Goal: Task Accomplishment & Management: Manage account settings

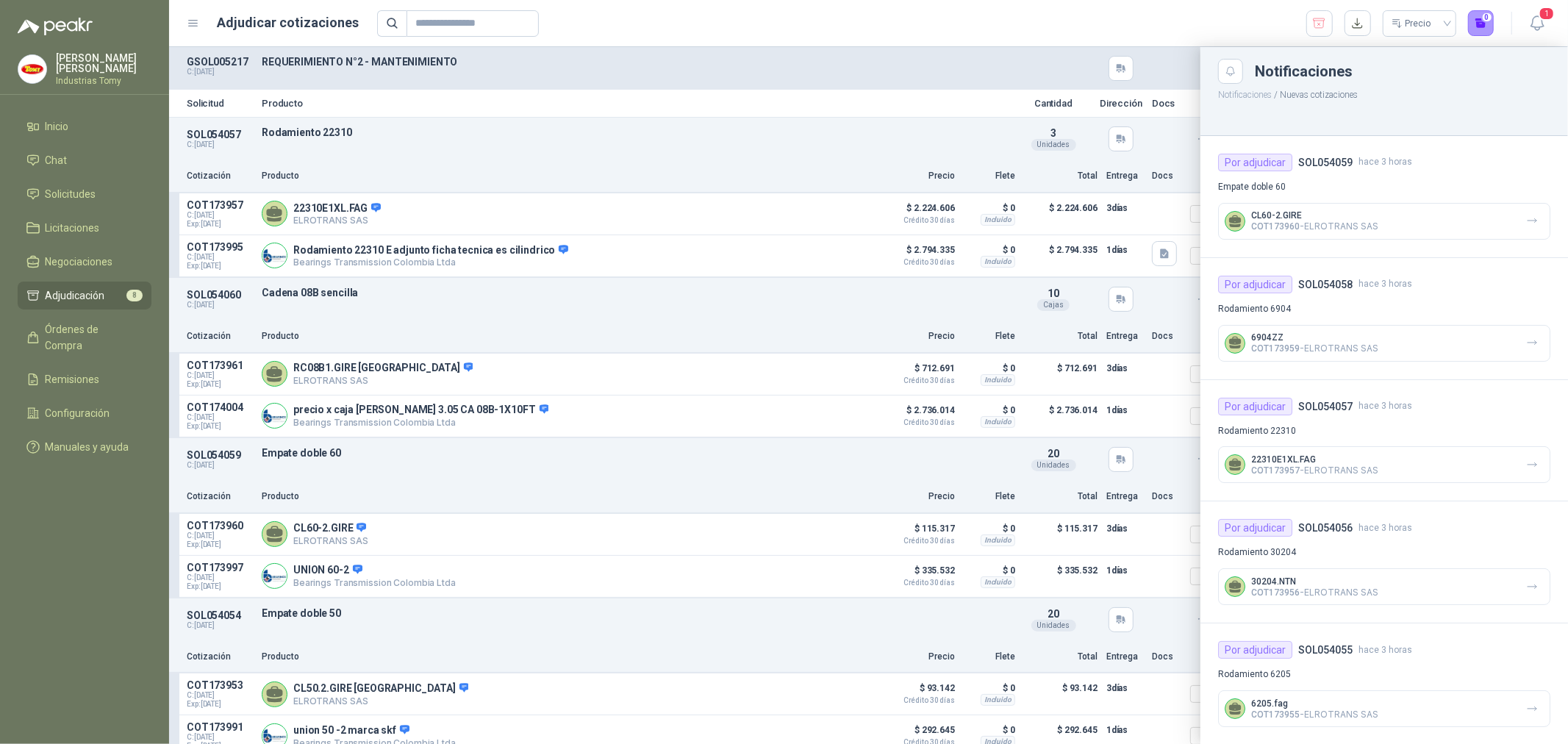
click at [1179, 16] on div "Precio 0" at bounding box center [936, 23] width 1118 height 27
click at [125, 170] on link "Chat" at bounding box center [84, 160] width 134 height 28
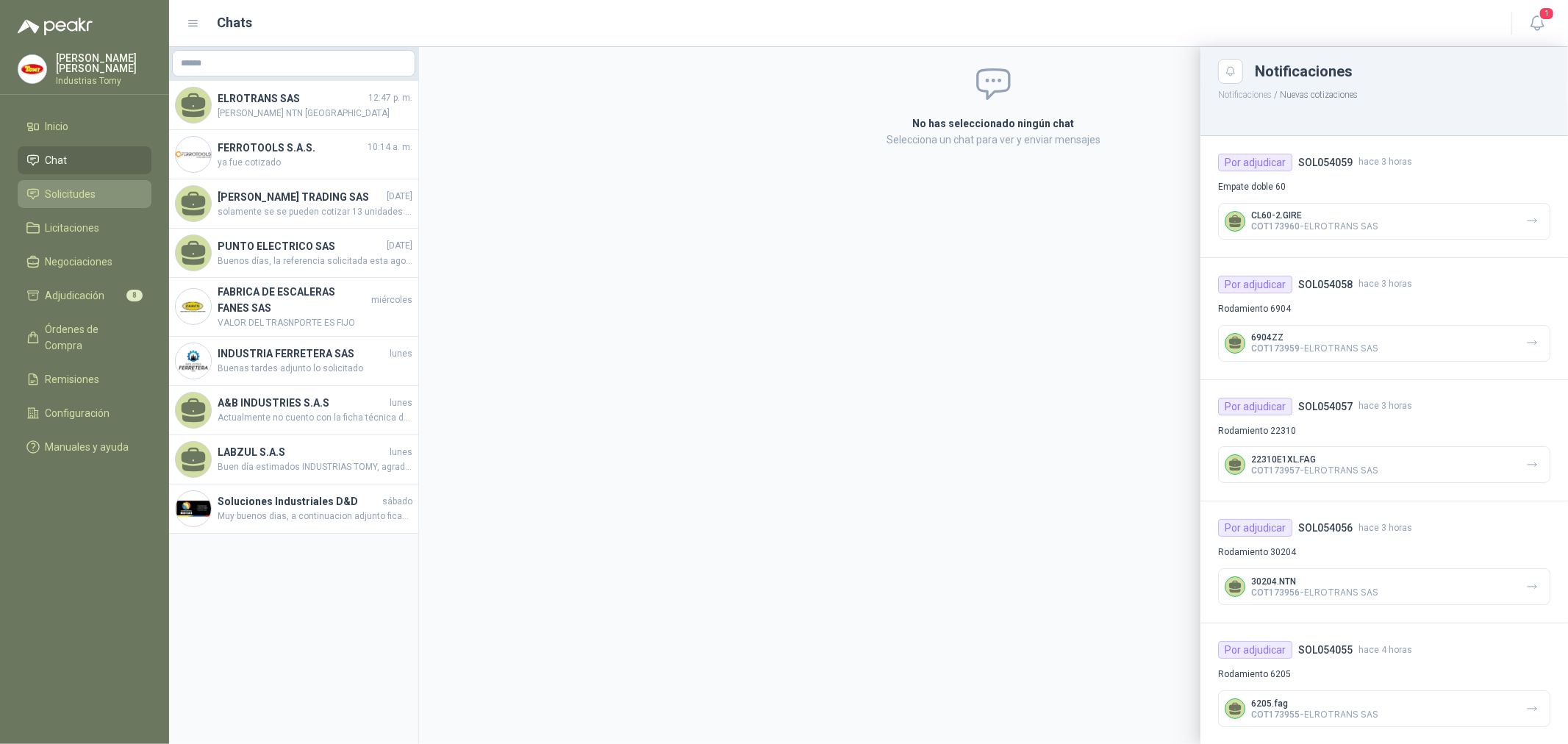
click at [103, 190] on li "Solicitudes" at bounding box center [85, 193] width 116 height 16
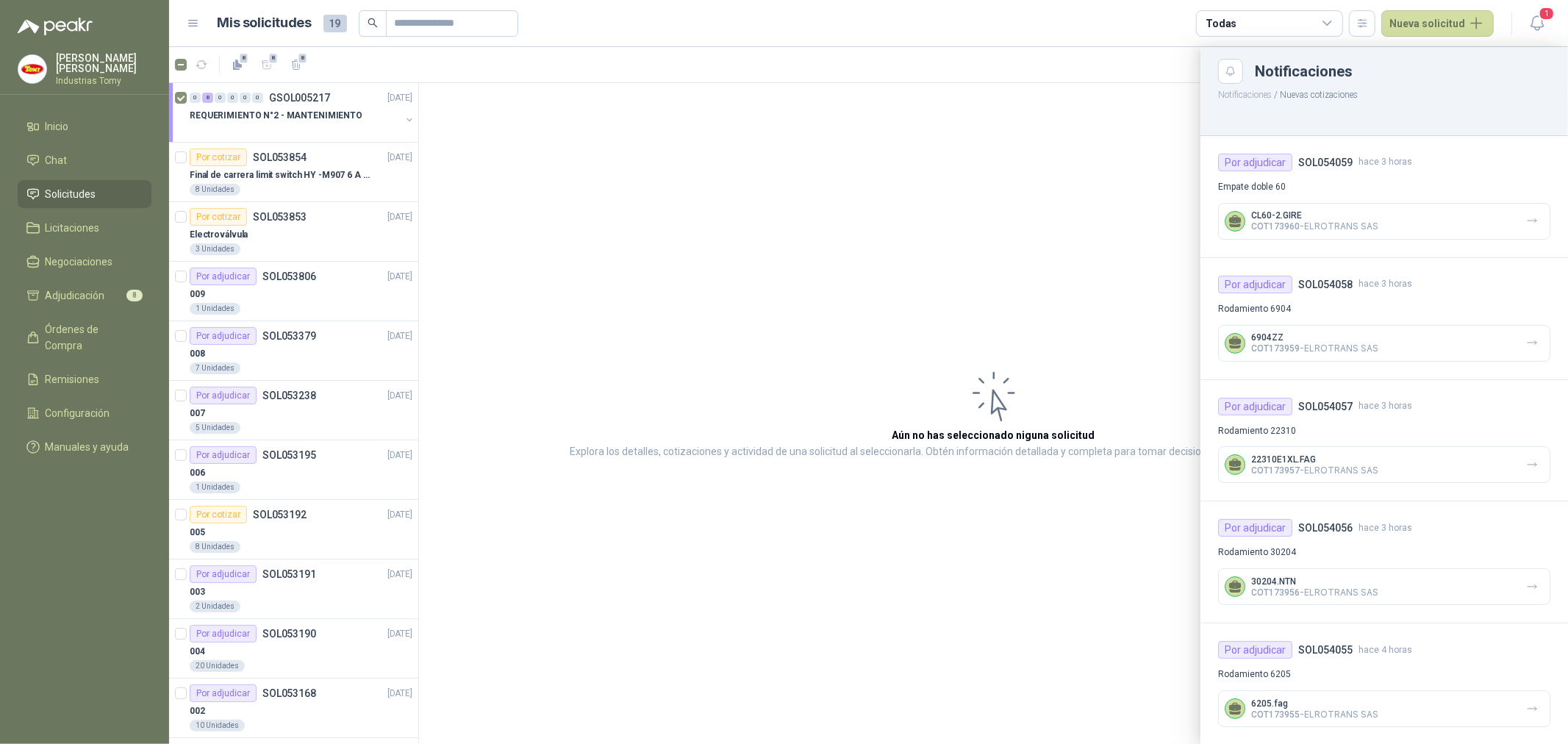
click at [300, 116] on div at bounding box center [868, 395] width 1399 height 697
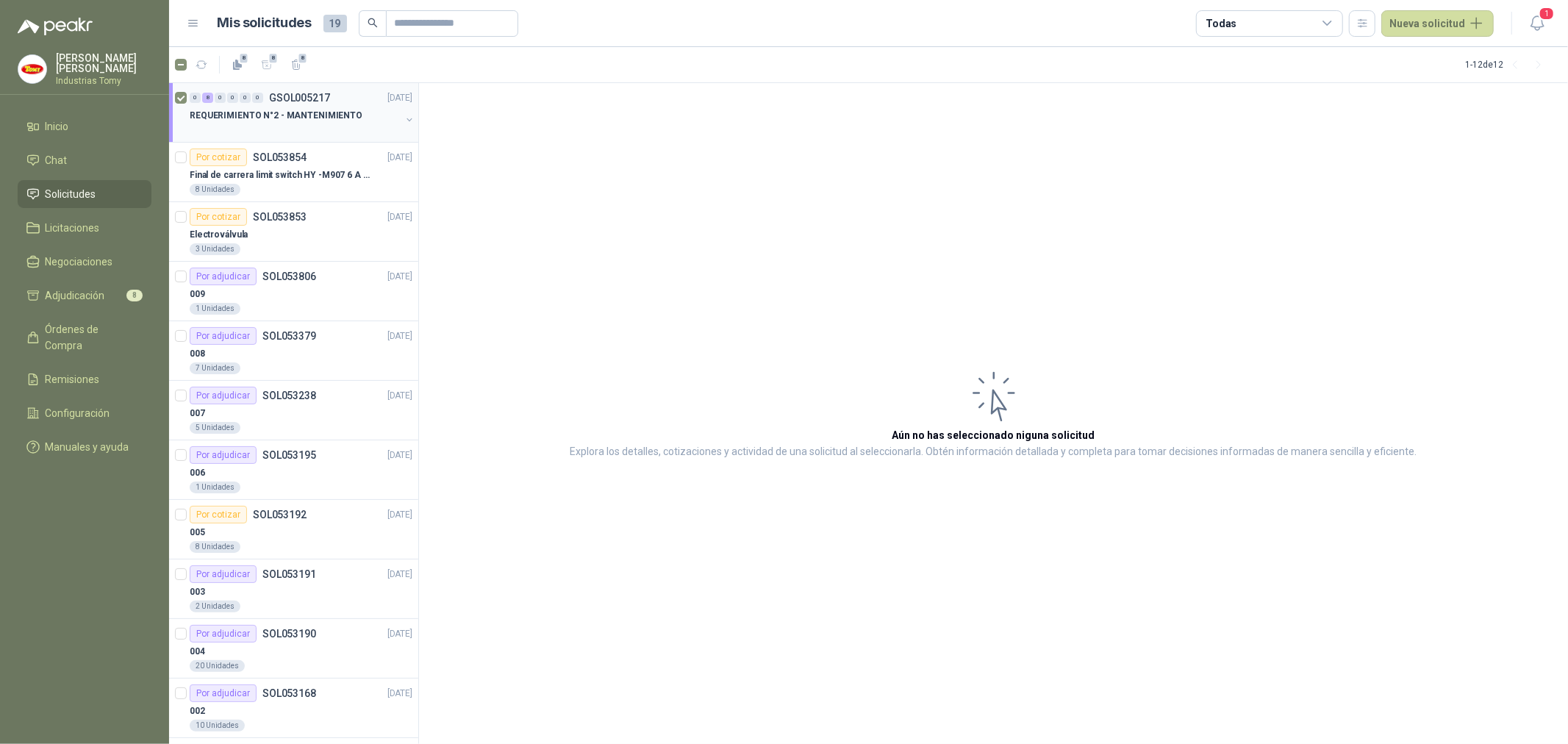
click at [298, 113] on p "REQUERIMIENTO N°2 - MANTENIMIENTO" at bounding box center [276, 115] width 173 height 14
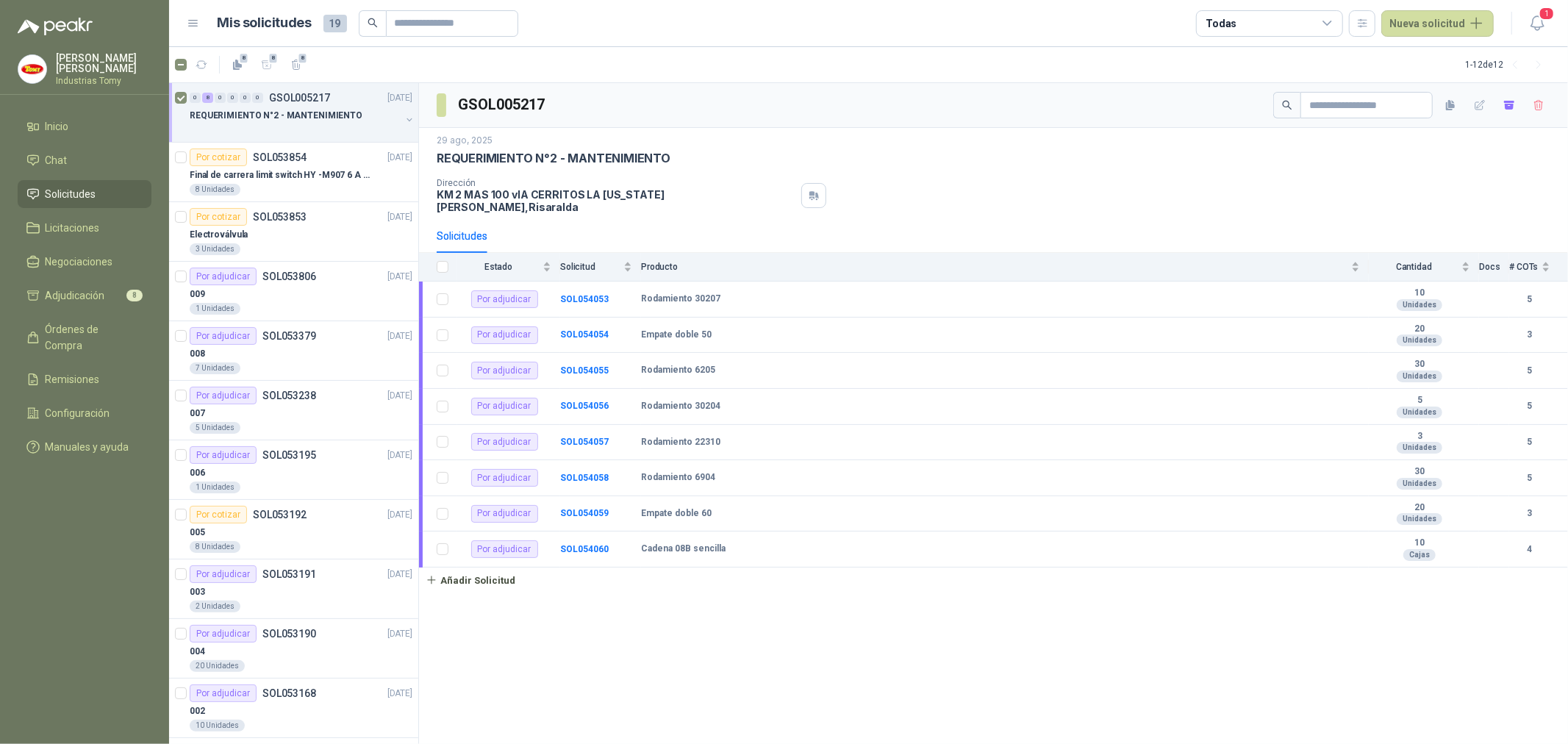
click at [403, 121] on button "button" at bounding box center [409, 120] width 12 height 12
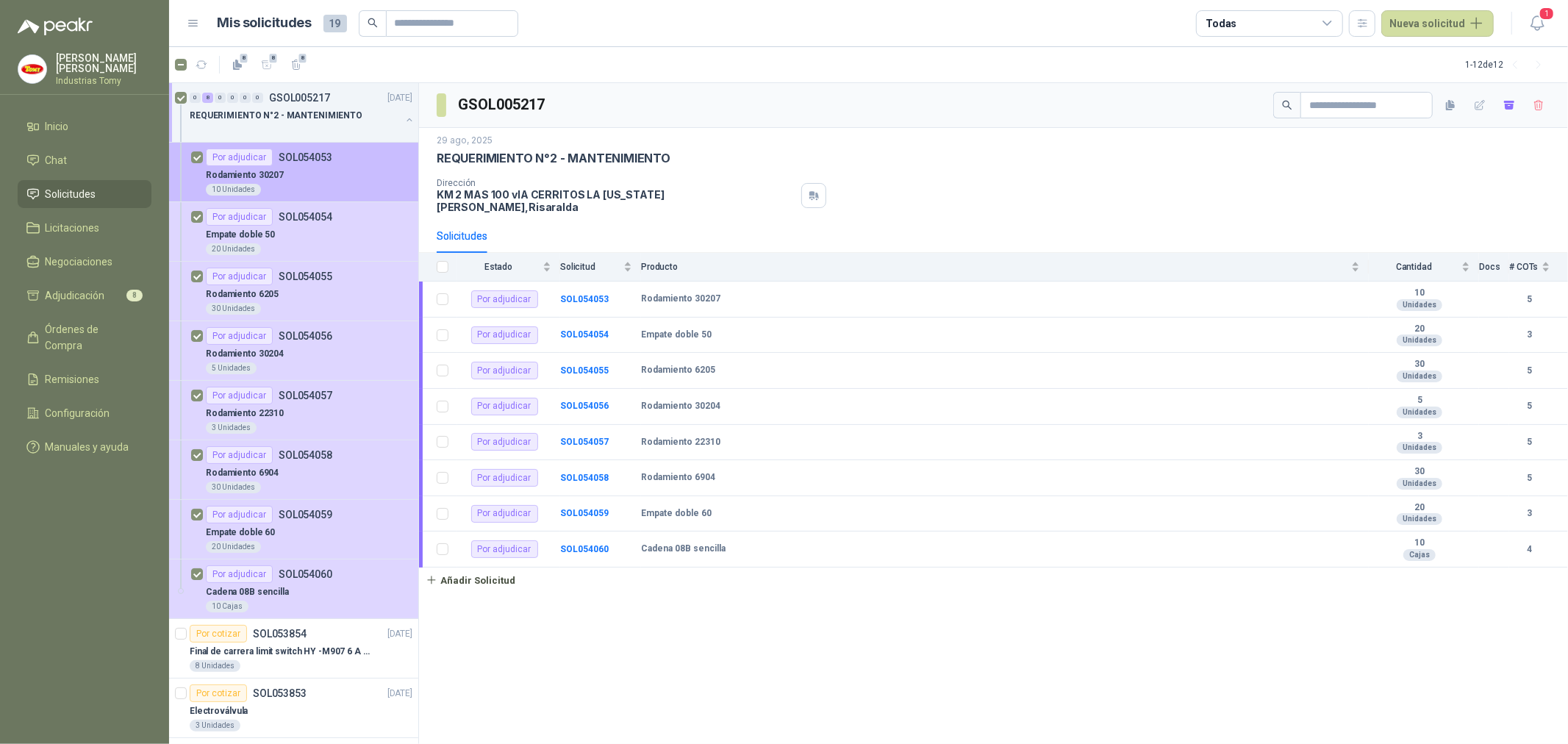
click at [336, 166] on div "Rodamiento 30207" at bounding box center [309, 175] width 206 height 17
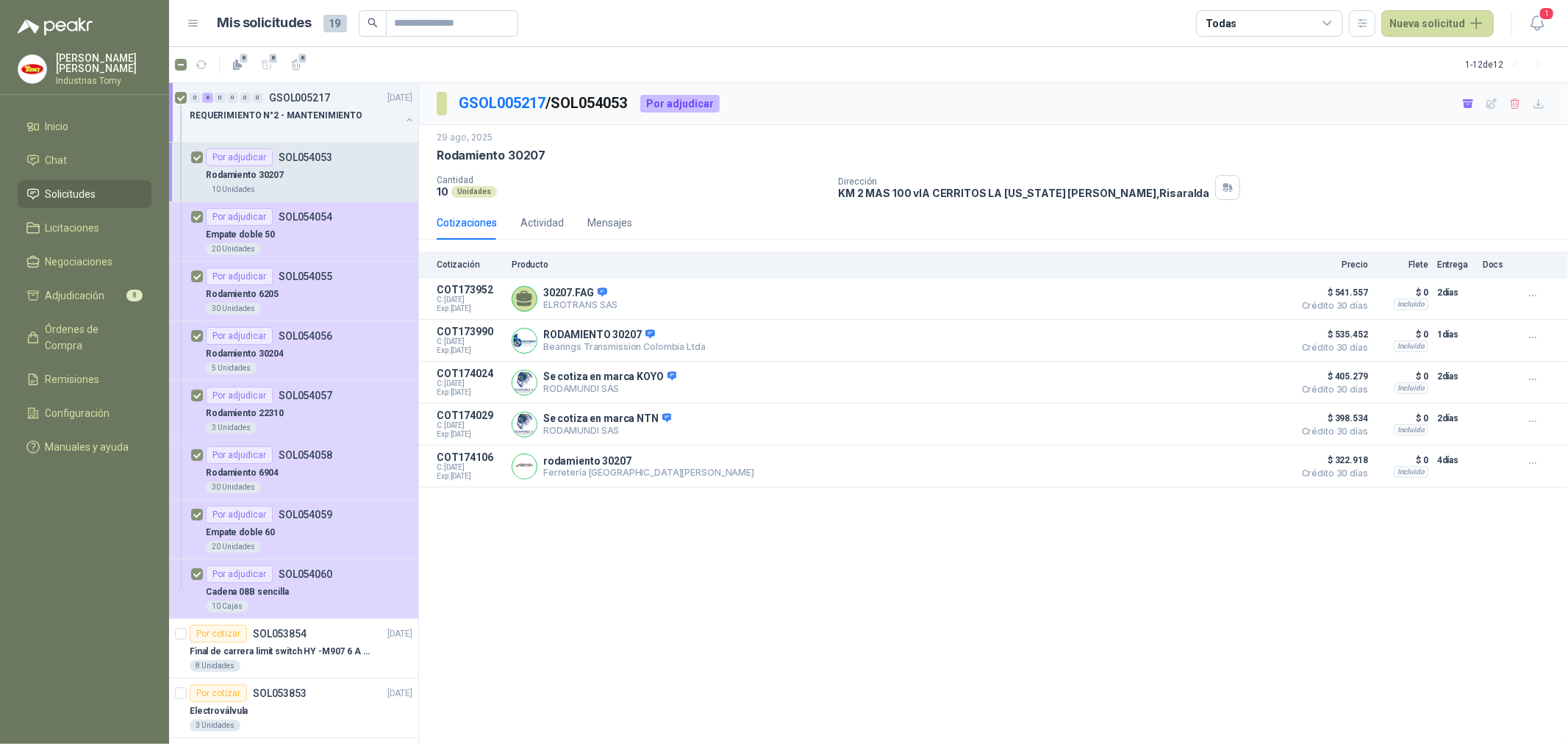
click at [747, 567] on div "GSOL005217 / SOL054053 Por adjudicar [DATE] Rodamiento 30207  Cantidad 10 Unid…" at bounding box center [993, 414] width 1149 height 662
click at [935, 609] on div "GSOL005217 / SOL054053 Por adjudicar [DATE] Rodamiento 30207  Cantidad 10 Unid…" at bounding box center [993, 414] width 1149 height 662
drag, startPoint x: 935, startPoint y: 609, endPoint x: 717, endPoint y: 597, distance: 218.3
click at [913, 604] on div "GSOL005217 / SOL054053 Por adjudicar [DATE] Rodamiento 30207  Cantidad 10 Unid…" at bounding box center [993, 414] width 1149 height 662
click at [403, 118] on button "button" at bounding box center [409, 120] width 12 height 12
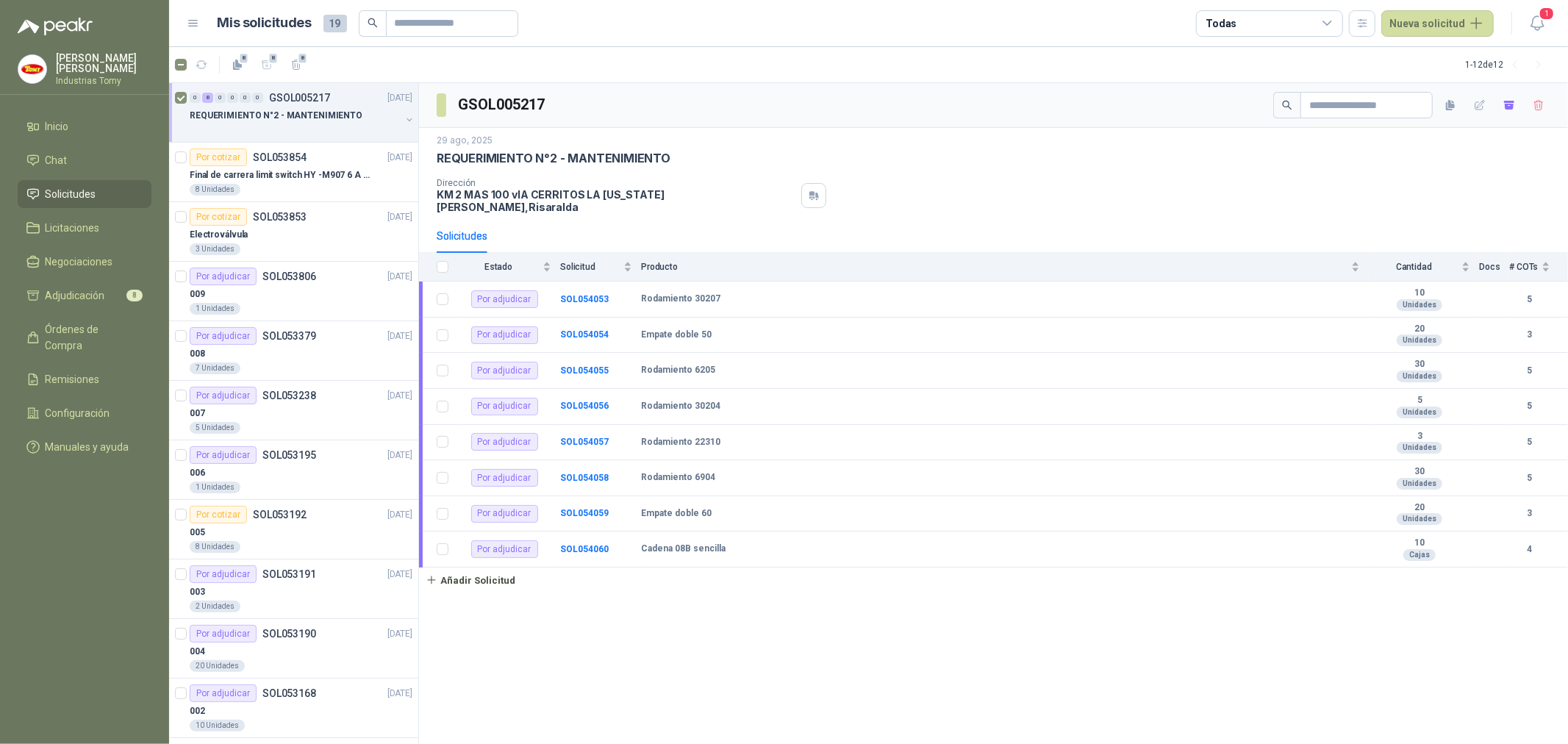
click at [692, 644] on div "GSOL005217 [DATE] REQUERIMIENTO N°2 - MANTENIMIENTO Dirección KM 2 MAS 100 vIA …" at bounding box center [993, 414] width 1149 height 662
